Goal: Navigation & Orientation: Understand site structure

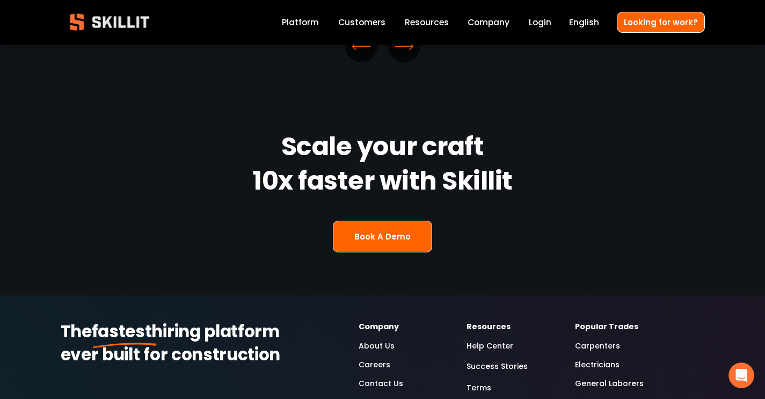
scroll to position [2714, 0]
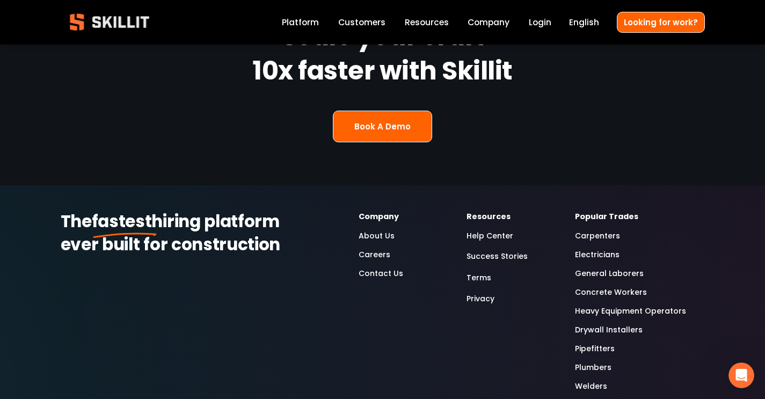
click at [373, 249] on link "Careers" at bounding box center [375, 255] width 32 height 12
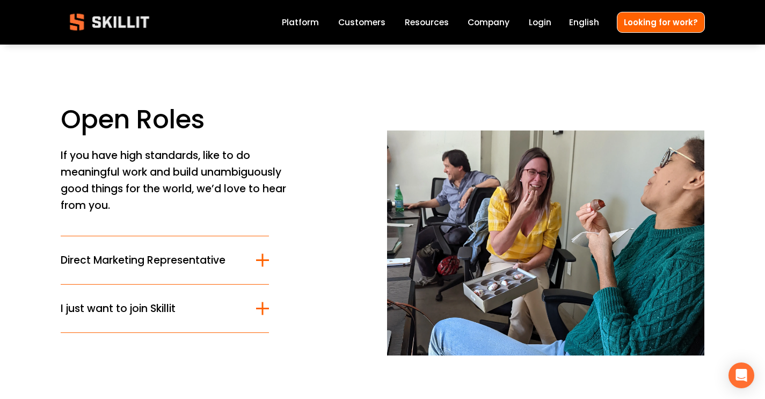
click at [307, 23] on link "Platform" at bounding box center [300, 22] width 37 height 15
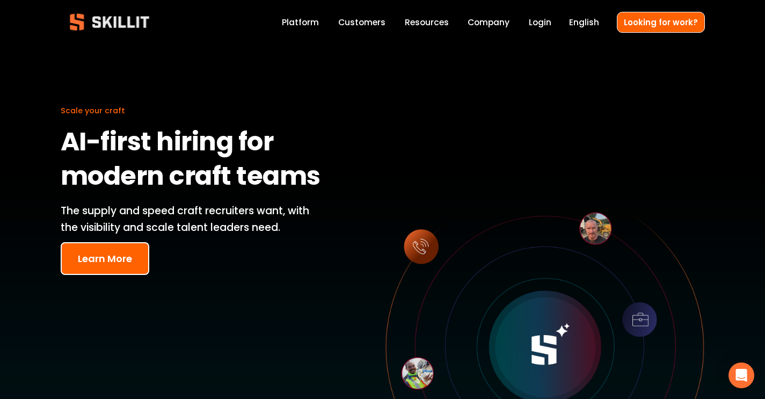
click at [504, 25] on link "Company" at bounding box center [489, 22] width 42 height 15
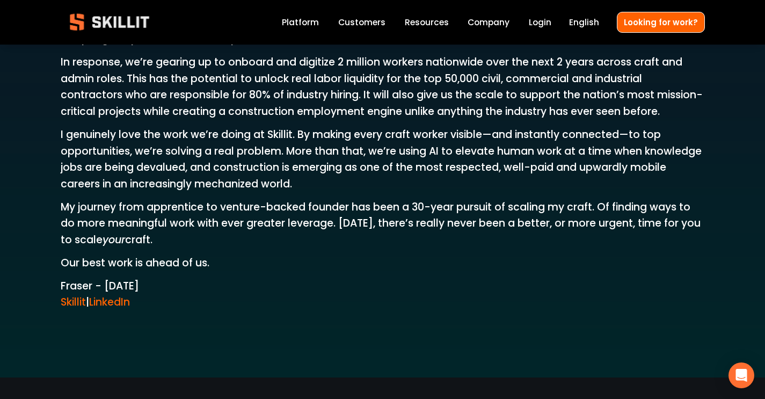
scroll to position [1935, 0]
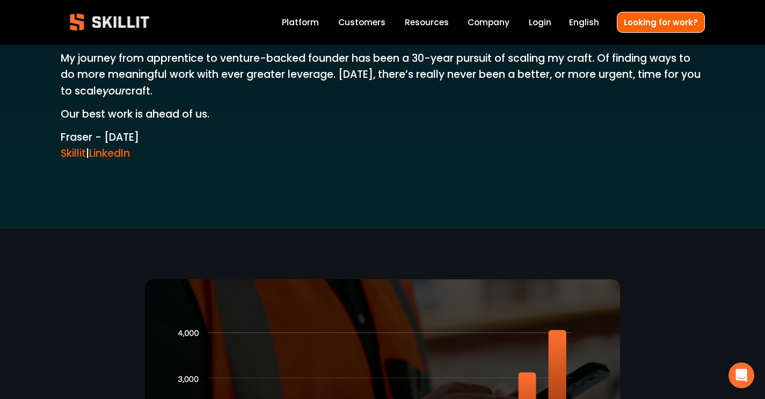
click at [305, 20] on link "Platform" at bounding box center [300, 22] width 37 height 15
